Goal: Transaction & Acquisition: Purchase product/service

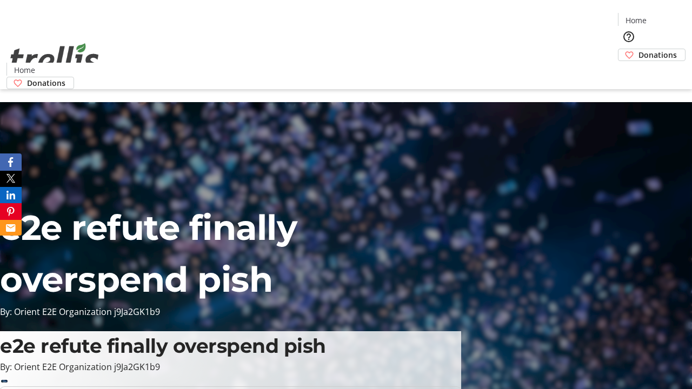
click at [639, 49] on span "Donations" at bounding box center [658, 54] width 38 height 11
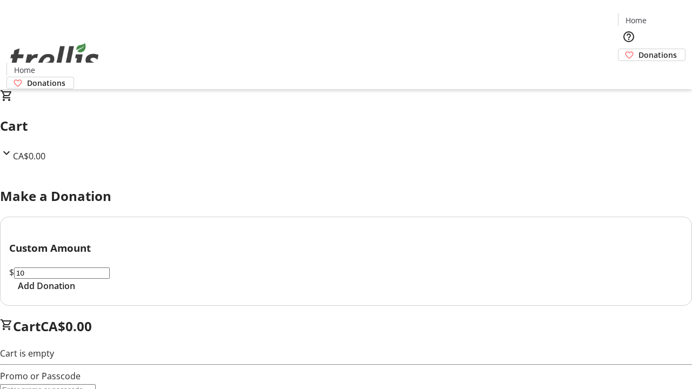
click at [75, 293] on span "Add Donation" at bounding box center [46, 286] width 57 height 13
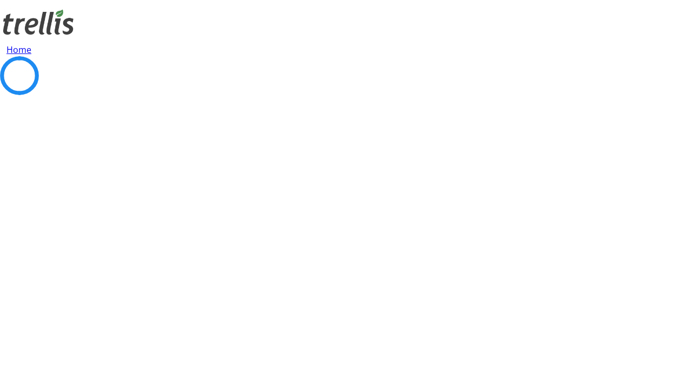
select select "CA"
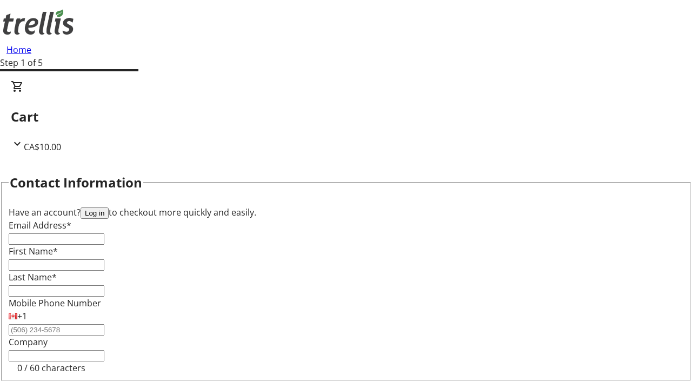
click at [109, 208] on button "Log in" at bounding box center [95, 213] width 28 height 11
